Goal: Information Seeking & Learning: Learn about a topic

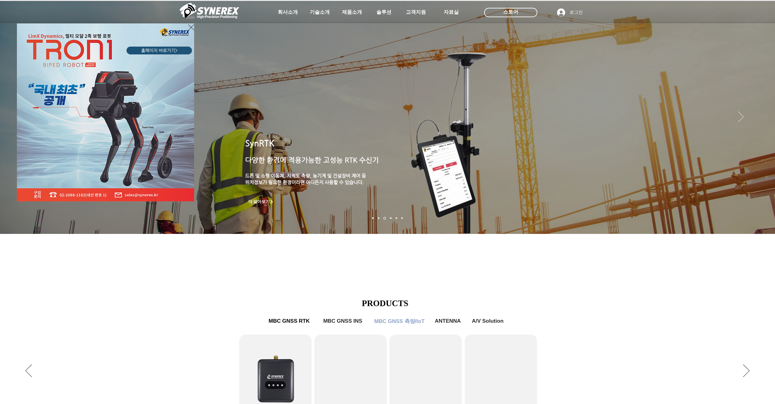
click at [190, 27] on icon "사이트로 돌아가기" at bounding box center [191, 27] width 6 height 8
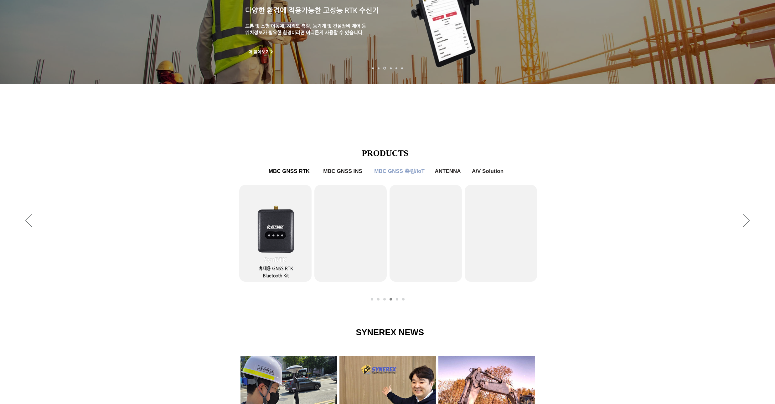
scroll to position [300, 0]
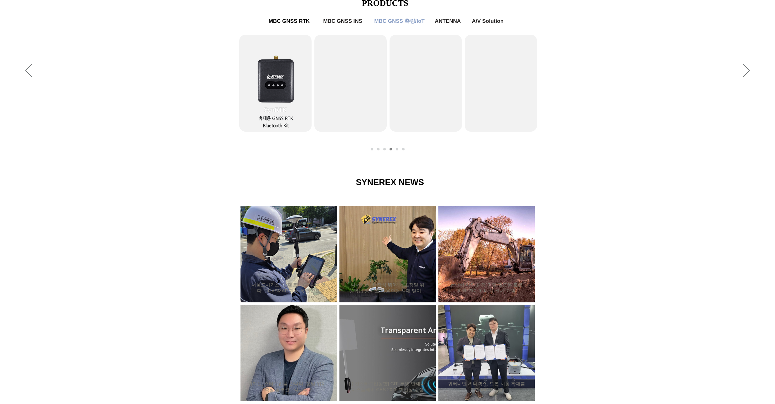
drag, startPoint x: 108, startPoint y: 107, endPoint x: 108, endPoint y: 95, distance: 11.9
click at [108, 95] on div "슬라이드쇼" at bounding box center [387, 71] width 775 height 172
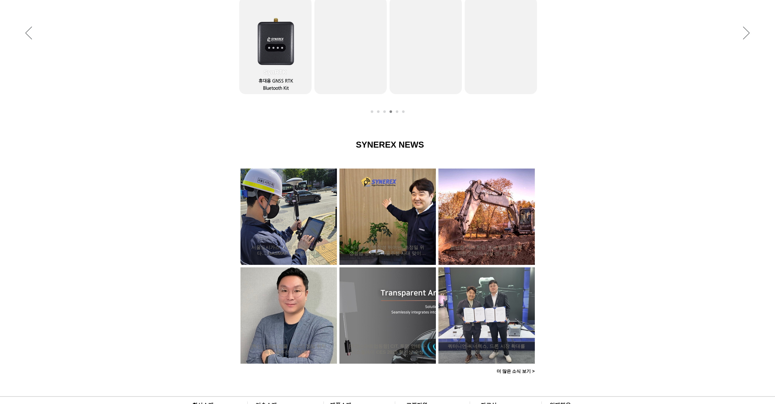
scroll to position [483, 0]
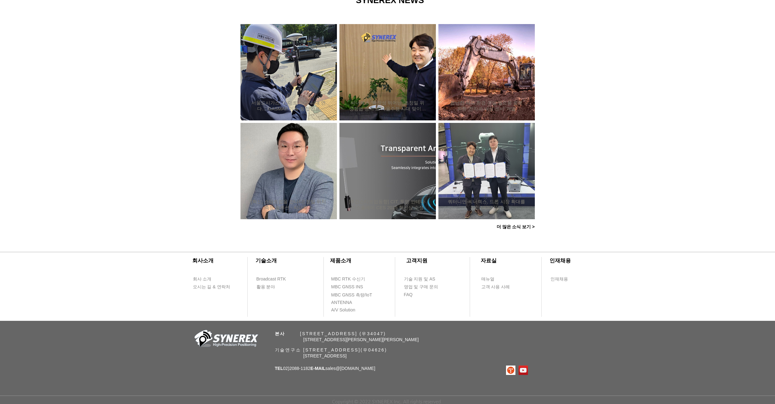
drag, startPoint x: 107, startPoint y: 95, endPoint x: 111, endPoint y: 78, distance: 18.2
click at [111, 78] on div at bounding box center [387, 108] width 775 height 266
drag, startPoint x: 109, startPoint y: 66, endPoint x: 112, endPoint y: 57, distance: 9.4
click at [112, 57] on div at bounding box center [387, 108] width 775 height 266
drag, startPoint x: 92, startPoint y: 69, endPoint x: 93, endPoint y: 62, distance: 7.6
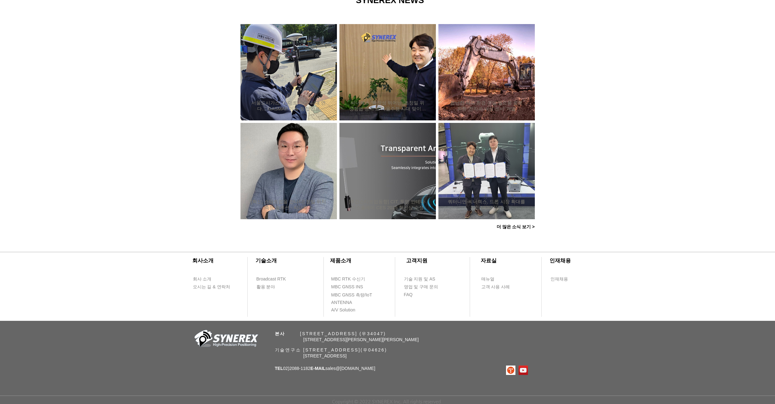
click at [93, 62] on div at bounding box center [387, 108] width 775 height 266
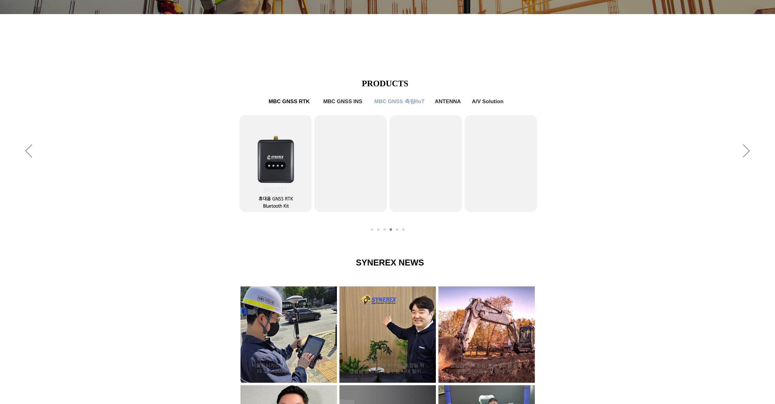
scroll to position [0, 0]
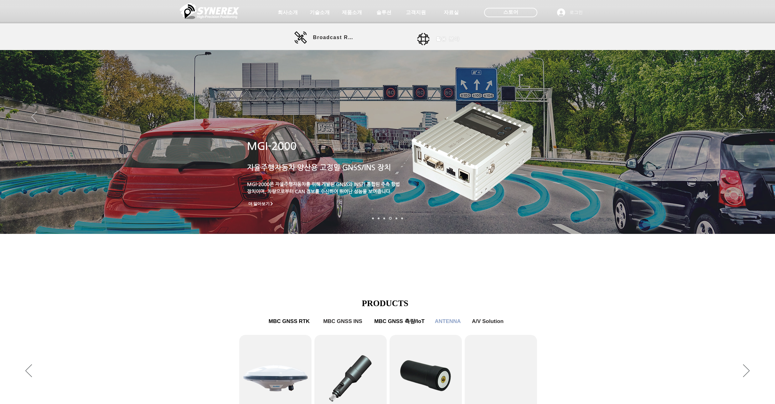
click at [423, 36] on link "활용 분야" at bounding box center [445, 39] width 56 height 13
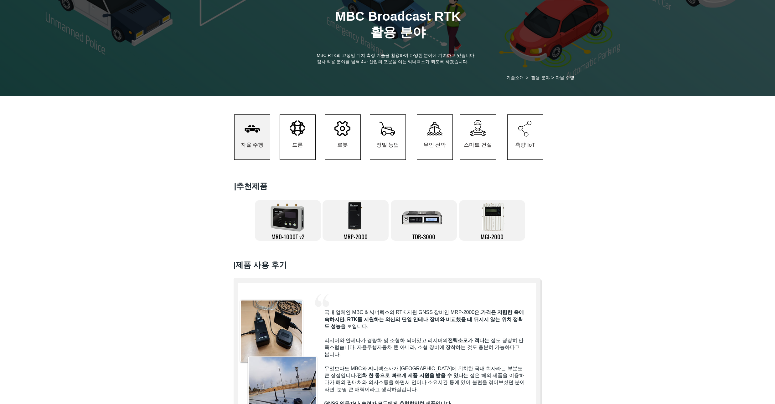
scroll to position [75, 0]
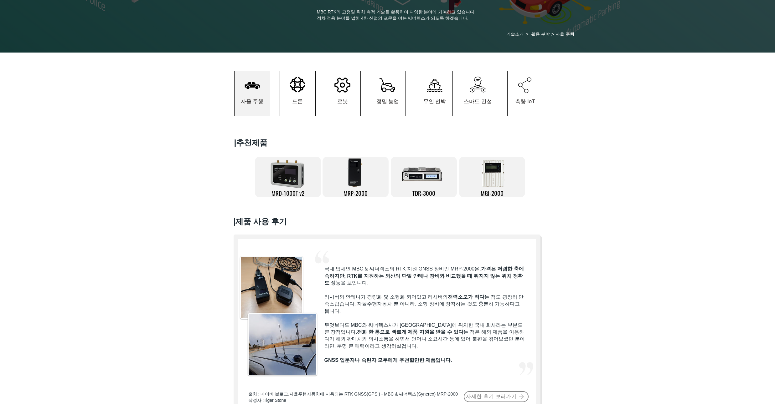
drag, startPoint x: 78, startPoint y: 117, endPoint x: 77, endPoint y: 104, distance: 12.9
click at [77, 104] on div at bounding box center [387, 90] width 775 height 74
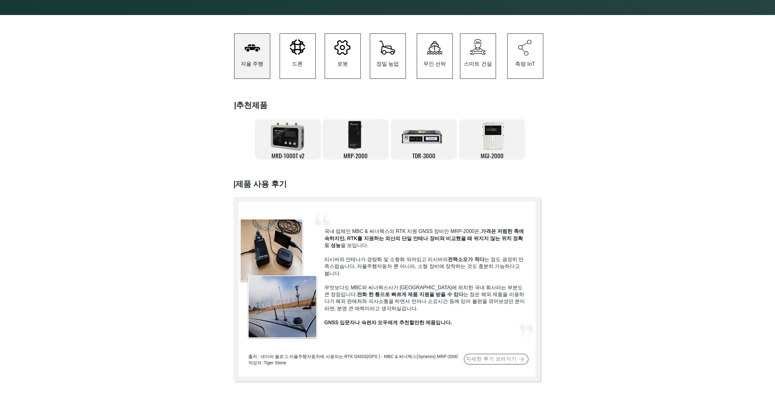
scroll to position [0, 0]
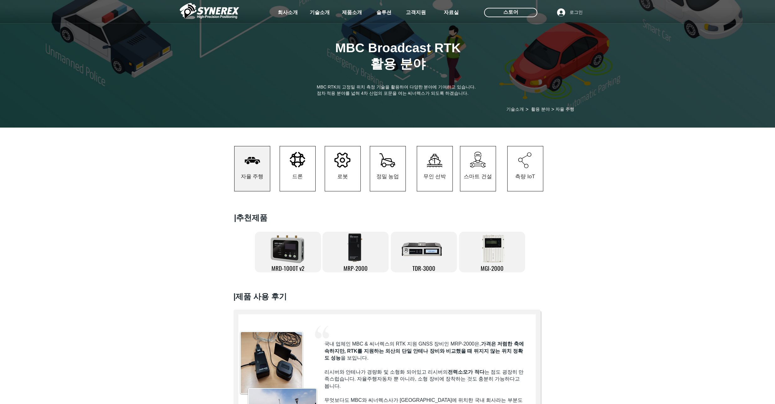
drag, startPoint x: 127, startPoint y: 154, endPoint x: 118, endPoint y: 153, distance: 9.5
click at [118, 153] on div at bounding box center [387, 165] width 775 height 74
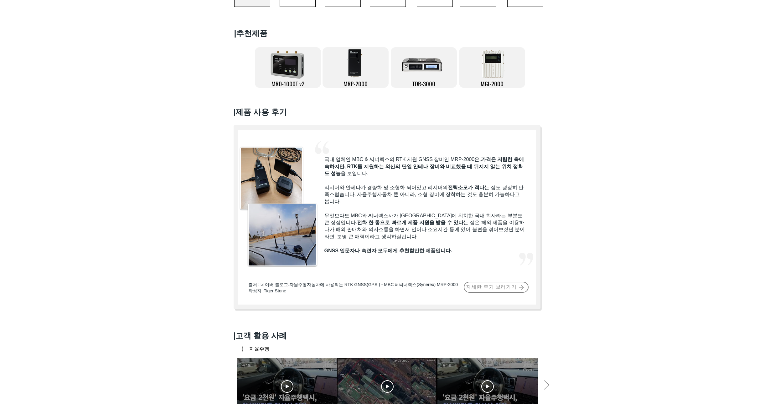
scroll to position [188, 0]
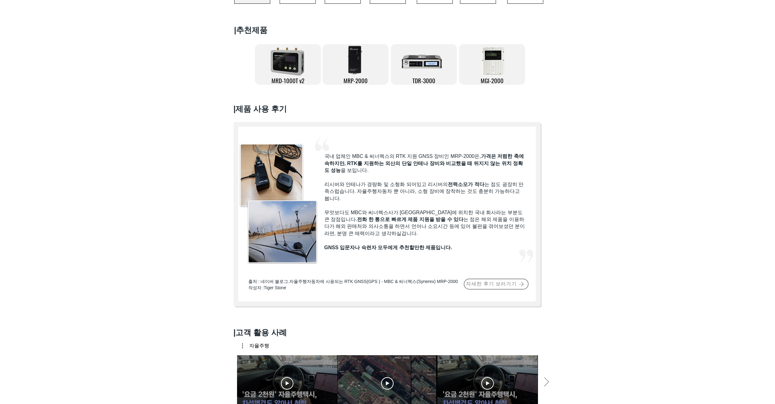
drag, startPoint x: 98, startPoint y: 121, endPoint x: 99, endPoint y: 115, distance: 6.4
click at [99, 115] on div at bounding box center [387, 165] width 775 height 303
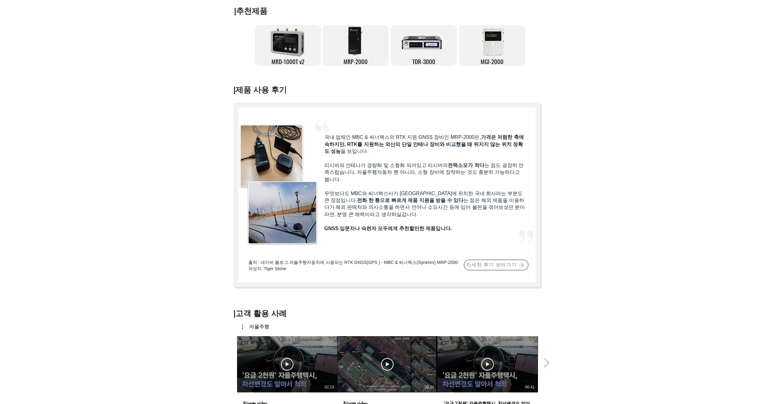
scroll to position [225, 0]
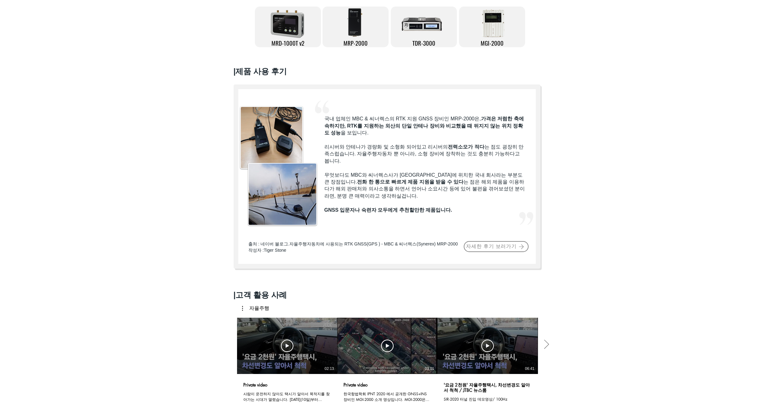
drag, startPoint x: 99, startPoint y: 115, endPoint x: 99, endPoint y: 106, distance: 8.8
click at [99, 106] on div at bounding box center [387, 128] width 775 height 303
drag, startPoint x: 99, startPoint y: 106, endPoint x: 100, endPoint y: 97, distance: 8.9
click at [100, 97] on div at bounding box center [387, 128] width 775 height 303
drag, startPoint x: 100, startPoint y: 97, endPoint x: 100, endPoint y: 94, distance: 3.4
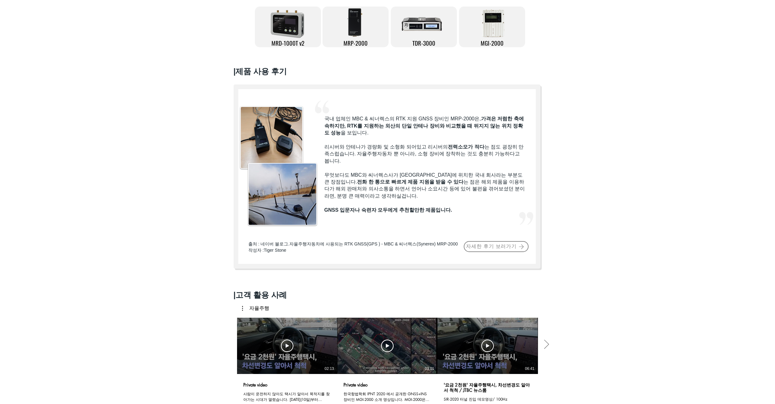
click at [100, 94] on div at bounding box center [387, 128] width 775 height 303
drag, startPoint x: 100, startPoint y: 94, endPoint x: 101, endPoint y: 87, distance: 7.3
click at [101, 87] on div at bounding box center [387, 128] width 775 height 303
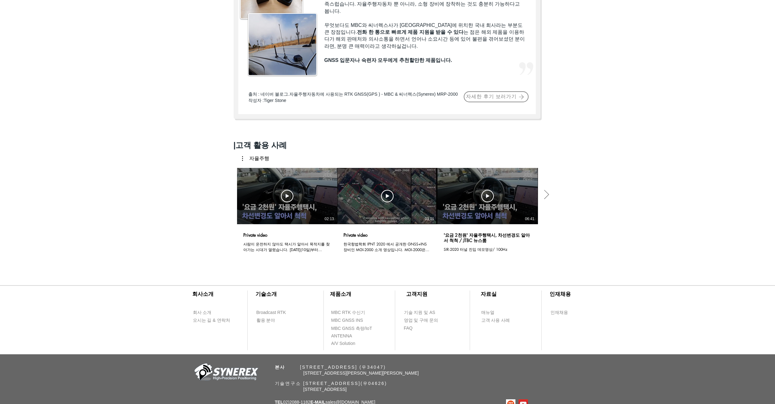
scroll to position [376, 0]
drag, startPoint x: 92, startPoint y: 73, endPoint x: 92, endPoint y: 68, distance: 5.0
click at [550, 193] on icon "다음 동영상" at bounding box center [545, 194] width 9 height 9
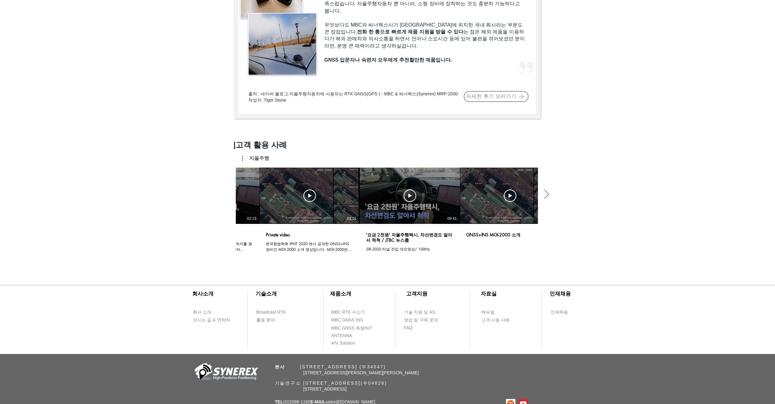
scroll to position [0, 101]
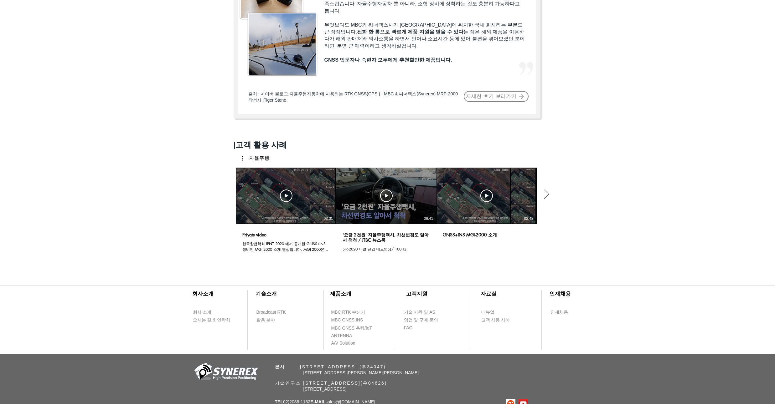
click at [550, 193] on icon "다음 동영상" at bounding box center [545, 194] width 9 height 9
drag, startPoint x: 55, startPoint y: 136, endPoint x: 59, endPoint y: 121, distance: 15.7
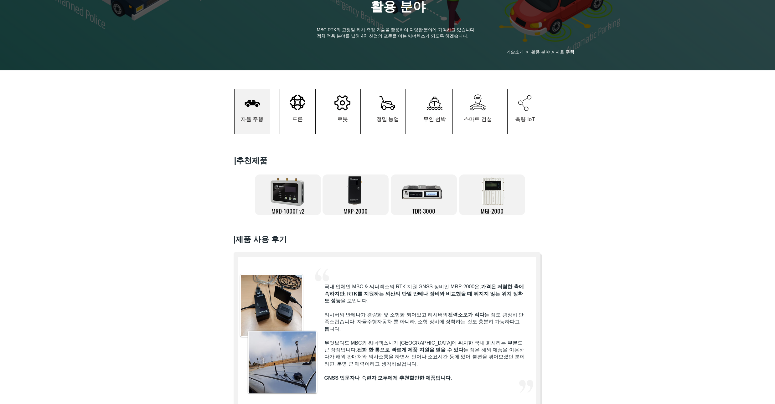
scroll to position [0, 0]
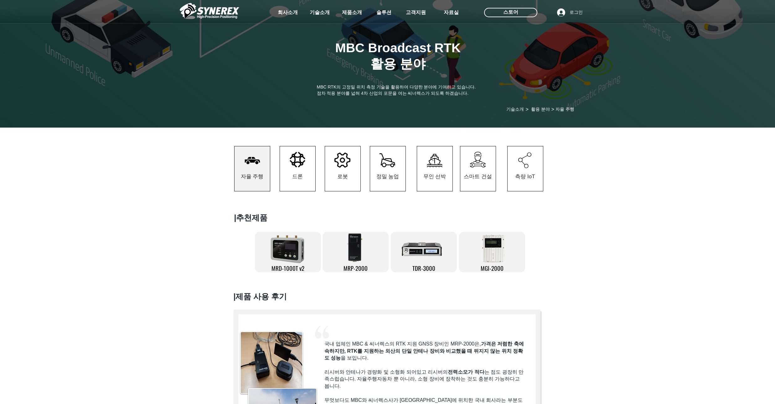
drag, startPoint x: 71, startPoint y: 157, endPoint x: 70, endPoint y: 151, distance: 6.6
click at [70, 151] on div at bounding box center [387, 165] width 775 height 74
